Goal: Answer question/provide support

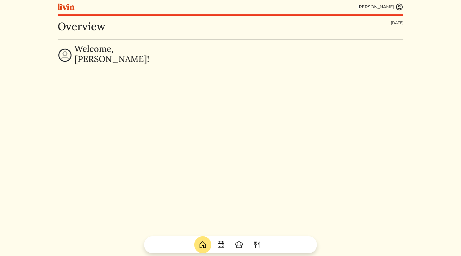
click at [402, 7] on img at bounding box center [399, 7] width 8 height 8
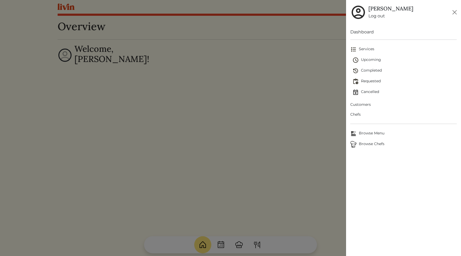
click at [363, 105] on span "Customers" at bounding box center [403, 105] width 106 height 6
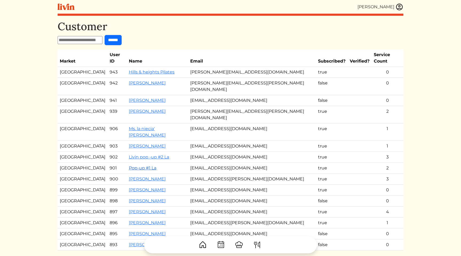
click at [146, 165] on link "Pop-up #1 La" at bounding box center [142, 167] width 27 height 5
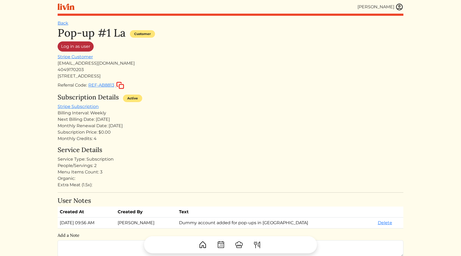
click at [80, 45] on link "Log in as user" at bounding box center [76, 46] width 36 height 10
